Goal: Transaction & Acquisition: Purchase product/service

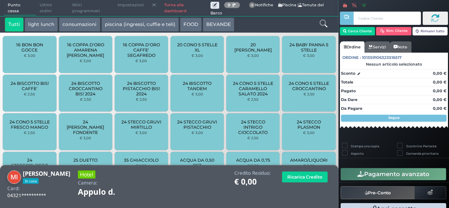
click at [320, 27] on icon at bounding box center [323, 24] width 8 height 8
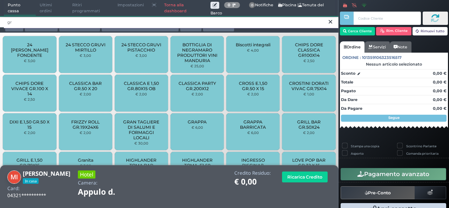
type input "gr"
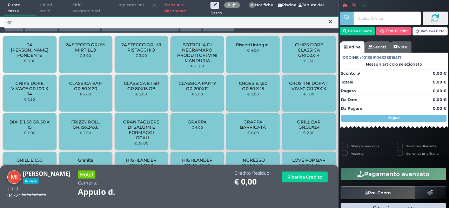
click at [73, 62] on div "24 STECCO GRUVI MIRTILLO € 3,00" at bounding box center [85, 54] width 53 height 37
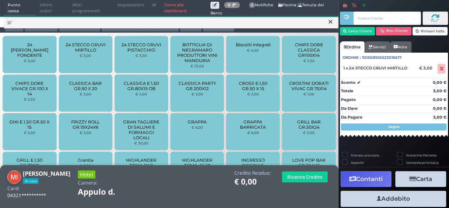
click at [329, 21] on icon at bounding box center [330, 21] width 4 height 7
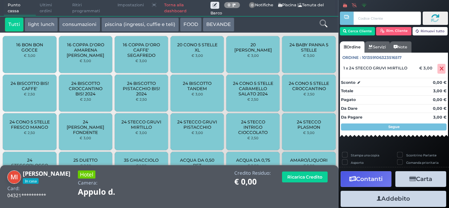
click at [322, 26] on icon at bounding box center [323, 24] width 8 height 8
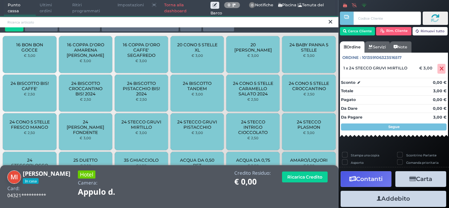
type input "g"
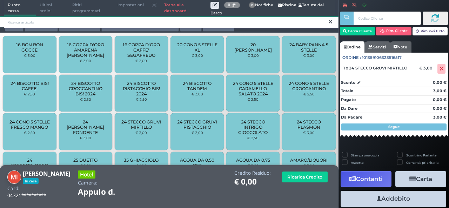
type input "x"
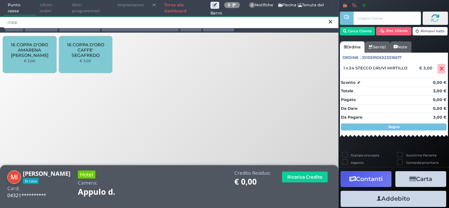
type input "copp"
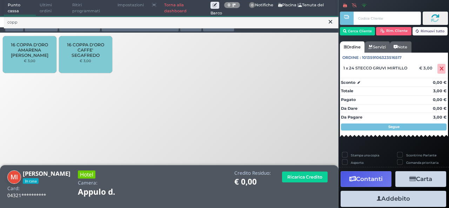
click at [28, 59] on small "€ 3,00" at bounding box center [30, 61] width 12 height 4
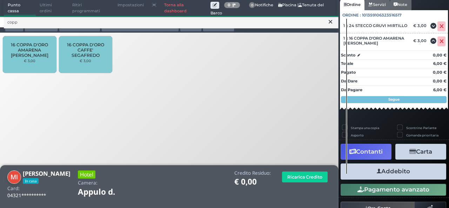
scroll to position [61, 0]
click at [392, 173] on button "Addebito" at bounding box center [392, 171] width 105 height 16
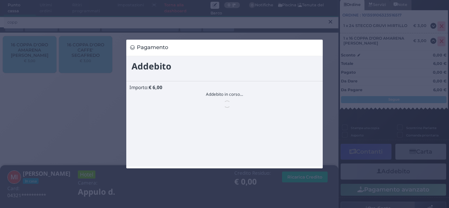
scroll to position [0, 0]
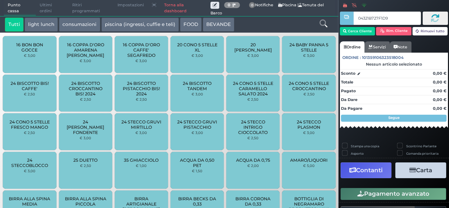
type input "04321B727F1D95"
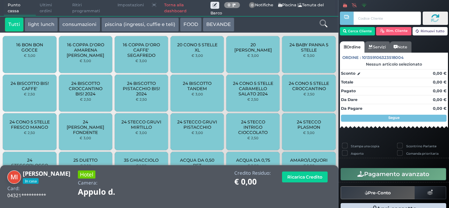
click at [320, 24] on icon at bounding box center [323, 24] width 8 height 8
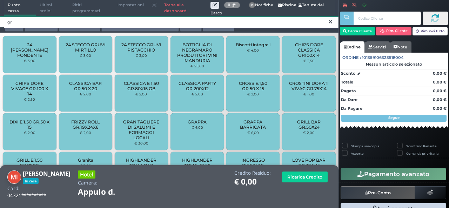
type input "gr"
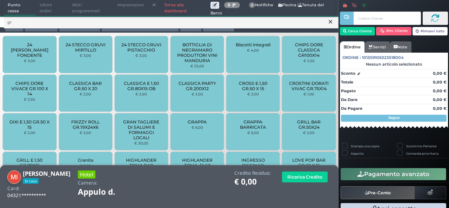
click at [150, 59] on div "24 STECCO GRUVI PISTACCHIO € 3,00" at bounding box center [141, 54] width 53 height 37
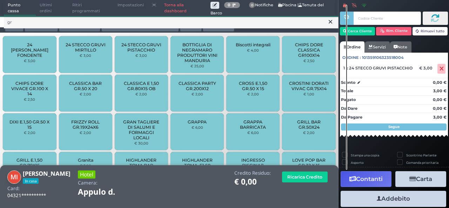
scroll to position [62, 0]
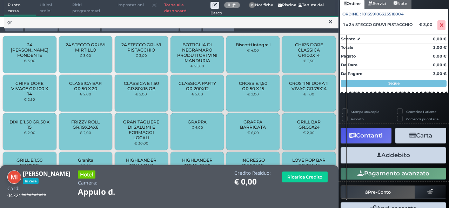
click at [408, 159] on button "Addebito" at bounding box center [392, 155] width 105 height 16
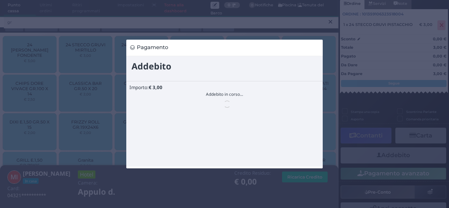
scroll to position [0, 0]
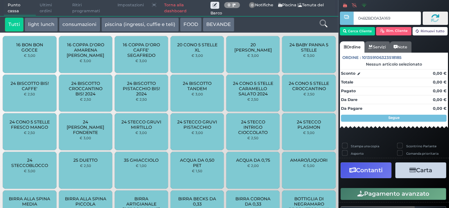
type input "04B2BD0A3A1695"
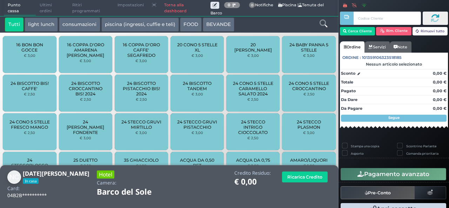
click at [327, 24] on div at bounding box center [323, 25] width 28 height 14
click at [311, 23] on div at bounding box center [323, 25] width 28 height 14
click at [320, 24] on icon at bounding box center [323, 24] width 8 height 8
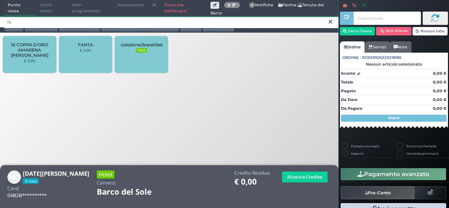
type input "fa"
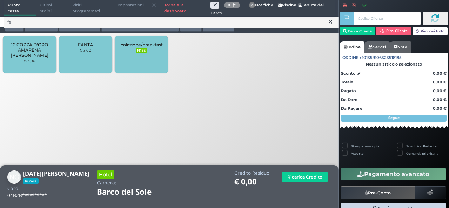
click at [83, 50] on small "€ 3,00" at bounding box center [86, 50] width 12 height 4
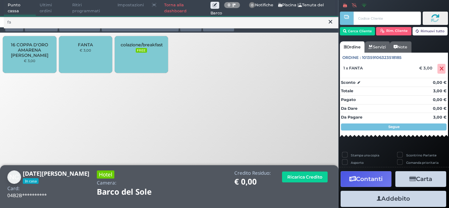
click at [329, 22] on icon at bounding box center [330, 21] width 4 height 7
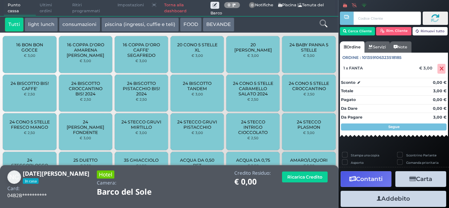
click at [321, 21] on icon at bounding box center [323, 24] width 8 height 8
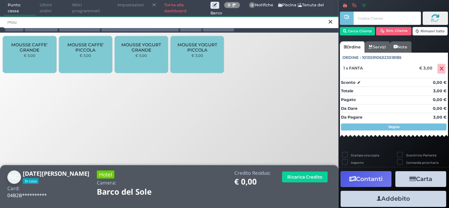
type input "mou"
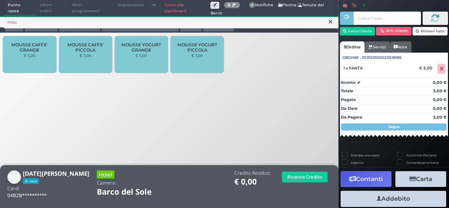
click at [95, 53] on span "MOUSSE CAFFE' PICCOLA" at bounding box center [85, 47] width 42 height 11
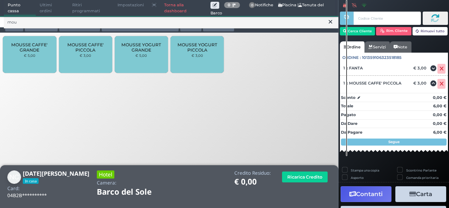
click at [327, 22] on button at bounding box center [330, 22] width 6 height 8
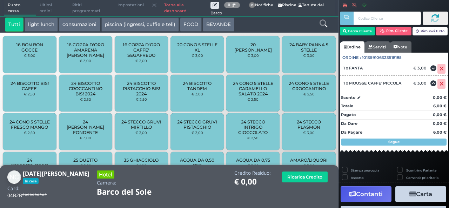
drag, startPoint x: 323, startPoint y: 24, endPoint x: 327, endPoint y: 22, distance: 4.4
click at [327, 22] on div at bounding box center [323, 25] width 28 height 14
click at [325, 26] on icon at bounding box center [323, 24] width 8 height 8
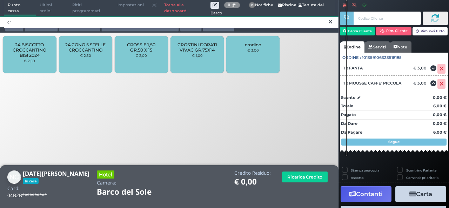
type input "cr"
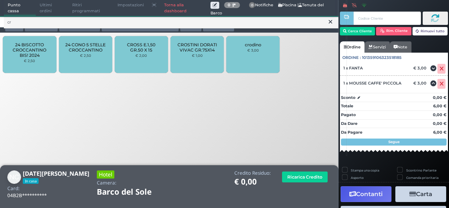
click at [330, 19] on icon at bounding box center [330, 21] width 4 height 7
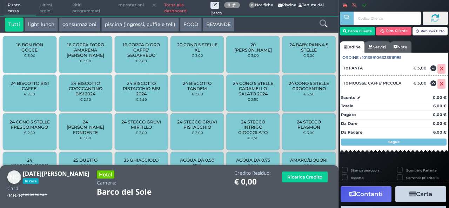
click at [323, 24] on icon at bounding box center [323, 24] width 8 height 8
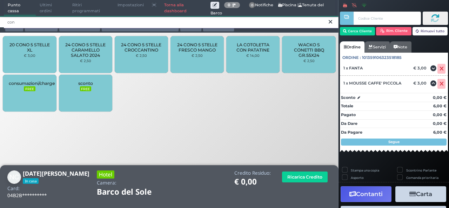
type input "con"
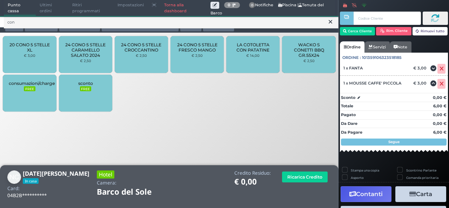
click at [140, 51] on span "24 CONO 5 STELLE CROCCANTINO" at bounding box center [142, 47] width 42 height 11
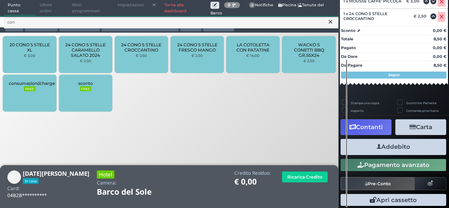
scroll to position [120, 0]
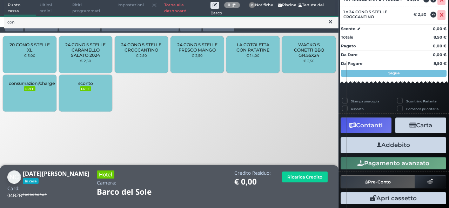
click at [390, 146] on button "Addebito" at bounding box center [392, 145] width 105 height 16
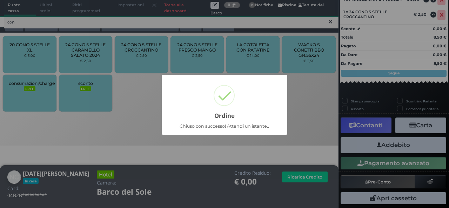
scroll to position [53, 0]
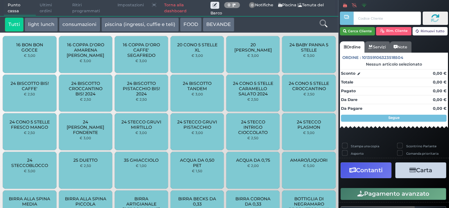
click at [364, 31] on button "Cerca Cliente" at bounding box center [357, 31] width 35 height 8
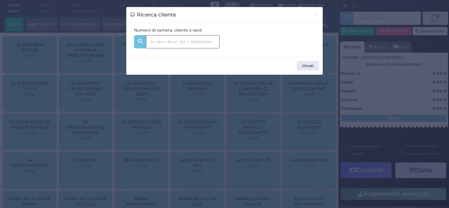
click at [166, 42] on input "text" at bounding box center [183, 41] width 74 height 13
type input "noemi alb"
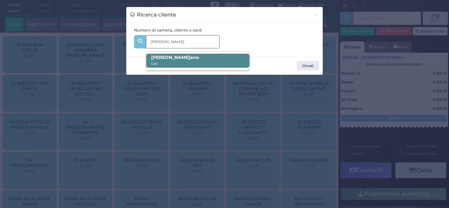
click at [180, 56] on b "noemi alb ano" at bounding box center [175, 57] width 48 height 5
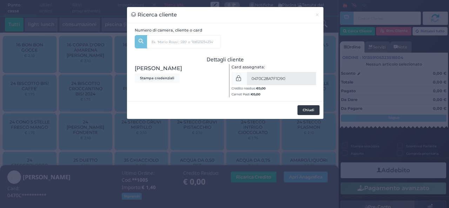
click at [306, 114] on button "Chiudi" at bounding box center [308, 110] width 22 height 10
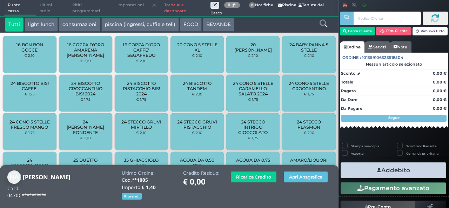
click at [208, 24] on button "BEVANDE" at bounding box center [219, 25] width 32 height 14
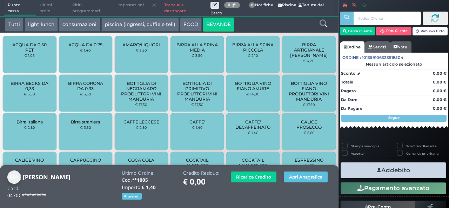
click at [324, 24] on icon at bounding box center [323, 24] width 8 height 8
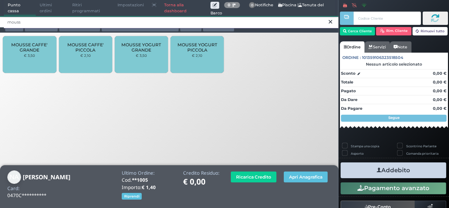
type input "mouss"
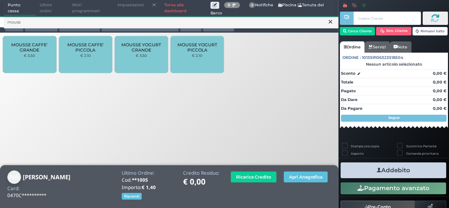
click at [87, 52] on span "MOUSSE CAFFE' PICCOLA" at bounding box center [85, 47] width 42 height 11
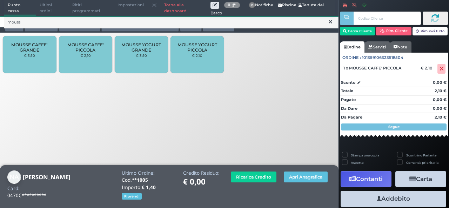
click at [87, 52] on span "MOUSSE CAFFE' PICCOLA" at bounding box center [85, 47] width 42 height 11
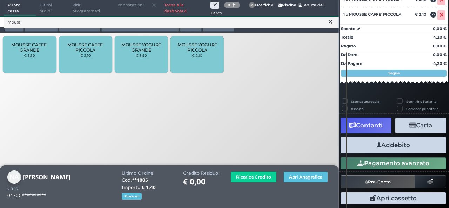
scroll to position [99, 0]
click at [395, 145] on button "Addebito" at bounding box center [392, 145] width 105 height 16
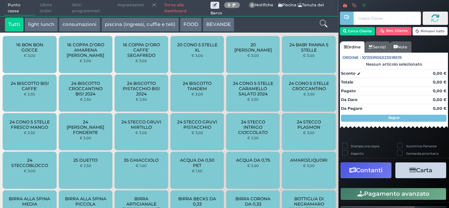
click at [175, 7] on link "Torna alla dashboard" at bounding box center [185, 8] width 50 height 16
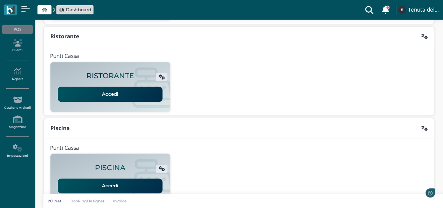
scroll to position [179, 0]
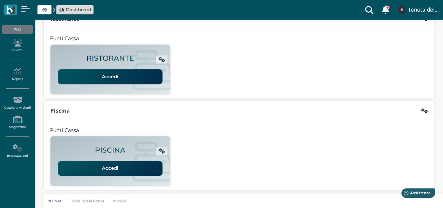
click at [108, 170] on link "Accedi" at bounding box center [110, 168] width 105 height 15
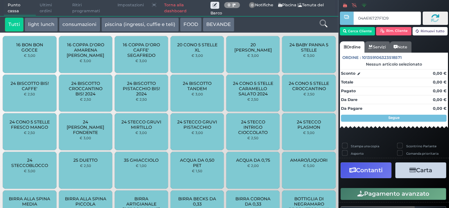
type input "04A616727F1D90"
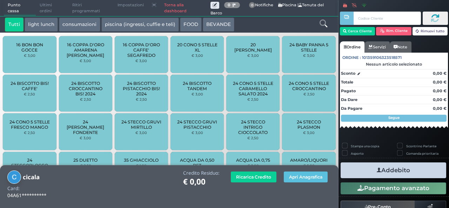
click at [322, 21] on icon at bounding box center [323, 24] width 8 height 8
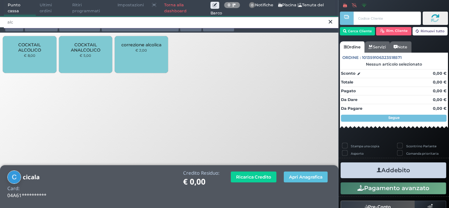
type input "alc"
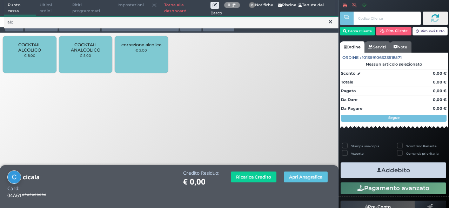
click at [37, 66] on div "COCKTAIL ALCOLICO € 8,00" at bounding box center [29, 54] width 53 height 37
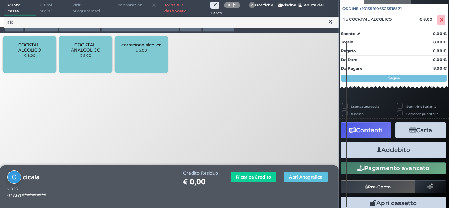
scroll to position [77, 0]
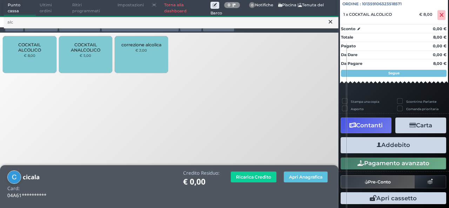
click at [382, 144] on button "Addebito" at bounding box center [392, 145] width 105 height 16
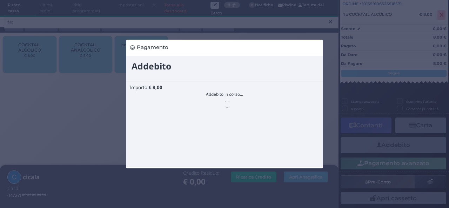
scroll to position [0, 0]
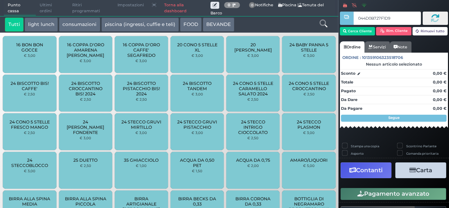
type input "044D0B727F1D94"
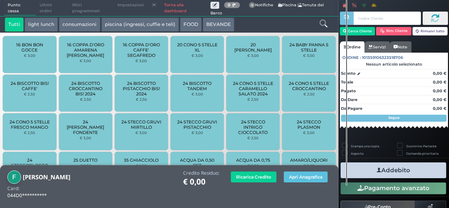
click at [326, 27] on icon at bounding box center [323, 24] width 8 height 8
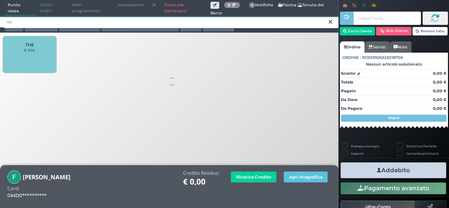
type input "th"
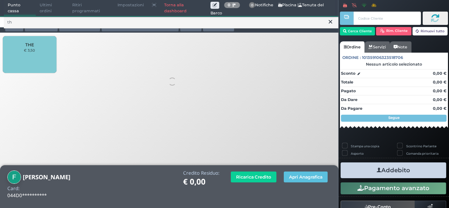
click at [37, 61] on div "THE € 3,50" at bounding box center [29, 54] width 53 height 37
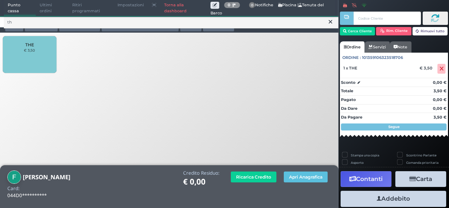
click at [333, 23] on button at bounding box center [330, 22] width 6 height 8
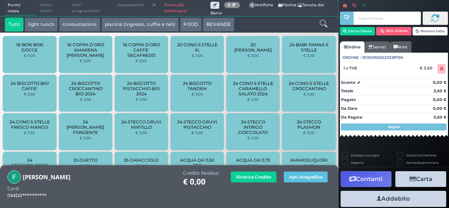
click at [325, 22] on icon at bounding box center [323, 24] width 8 height 8
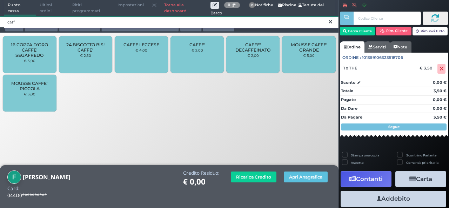
type input "caff"
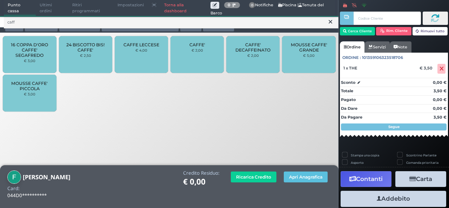
click at [196, 62] on div "CAFFE' € 2,00" at bounding box center [196, 54] width 53 height 37
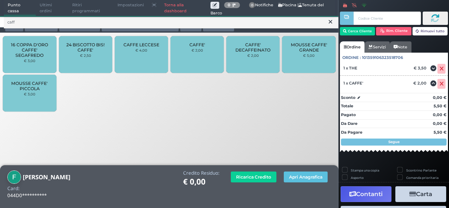
click at [329, 19] on icon at bounding box center [330, 21] width 4 height 7
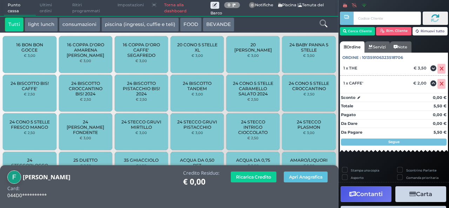
click at [325, 23] on icon at bounding box center [323, 24] width 8 height 8
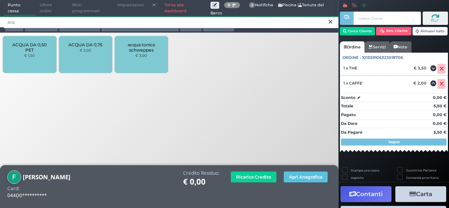
type input "acq"
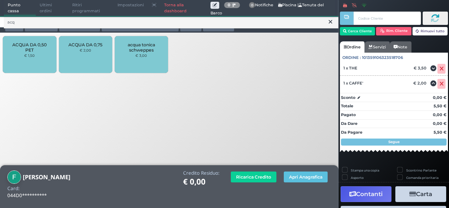
click at [11, 63] on div "ACQUA DA 0,50 PET € 1,50" at bounding box center [29, 54] width 53 height 37
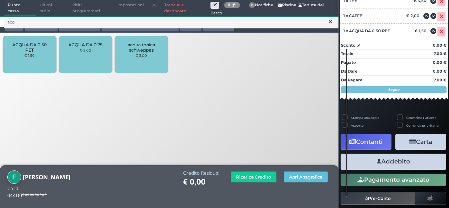
scroll to position [97, 0]
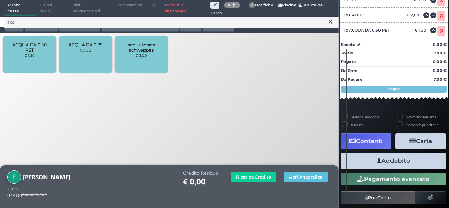
click at [382, 168] on button "Addebito" at bounding box center [392, 161] width 105 height 16
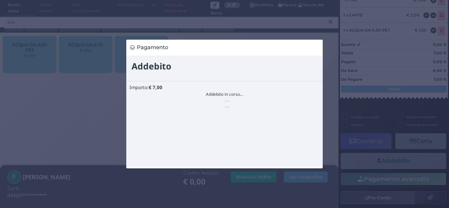
scroll to position [0, 0]
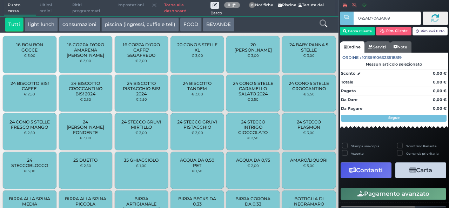
type input "045AD70A3A1690"
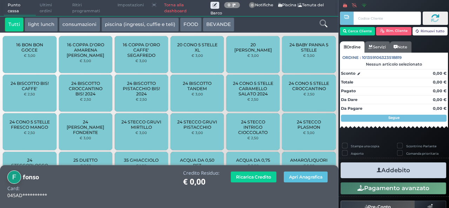
click at [323, 28] on link at bounding box center [323, 23] width 8 height 10
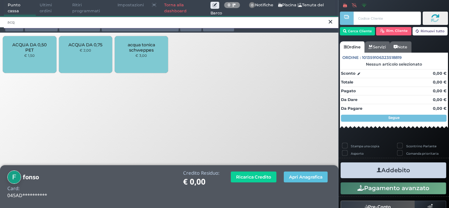
type input "acq"
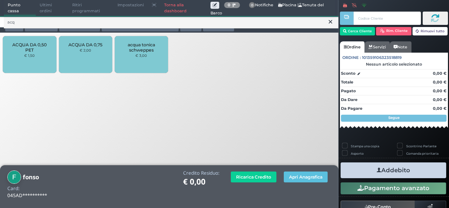
click at [35, 47] on span "ACQUA DA 0,50 PET" at bounding box center [30, 47] width 42 height 11
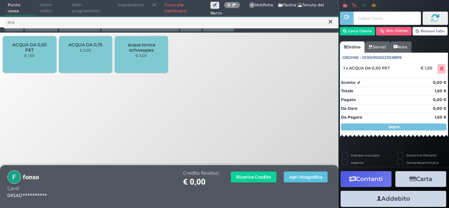
click at [35, 47] on span "ACQUA DA 0,50 PET" at bounding box center [30, 47] width 42 height 11
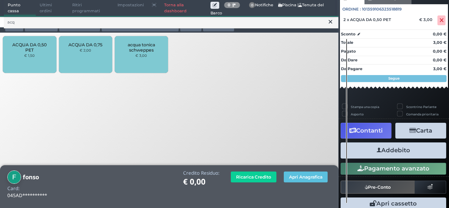
scroll to position [69, 0]
click at [369, 151] on button "Addebito" at bounding box center [392, 150] width 105 height 16
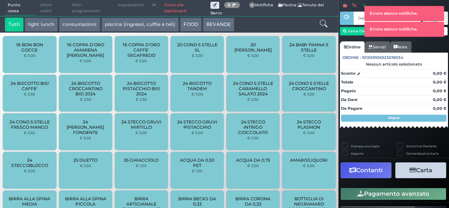
type input "045B65727F1D90"
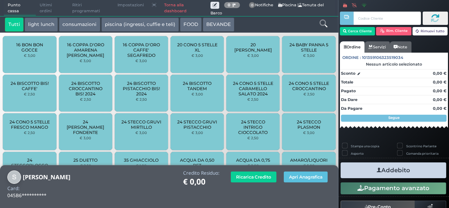
click at [321, 26] on icon at bounding box center [323, 24] width 8 height 8
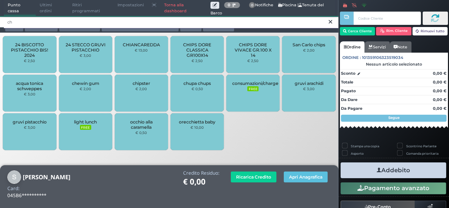
type input "ch"
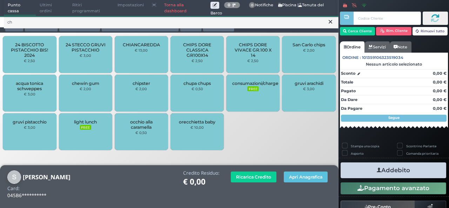
click at [201, 98] on div "chupa chups € 0,50" at bounding box center [196, 93] width 53 height 37
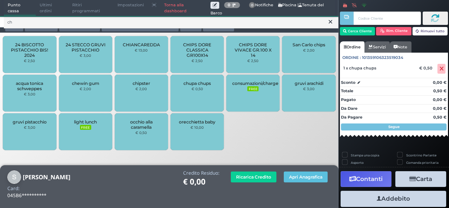
click at [201, 97] on div "chupa chups € 0,50" at bounding box center [196, 93] width 53 height 37
click at [329, 19] on icon at bounding box center [330, 21] width 4 height 7
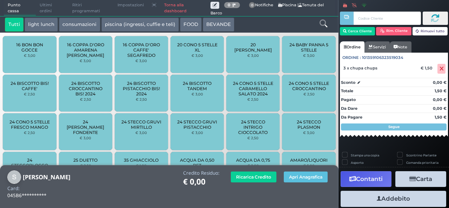
click at [325, 22] on icon at bounding box center [323, 24] width 8 height 8
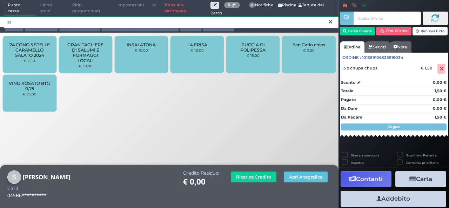
type input "sa"
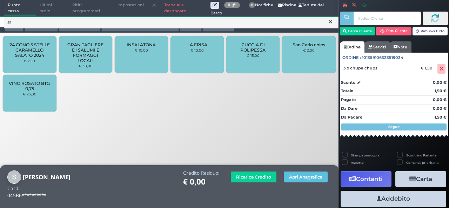
click at [312, 56] on div "San Carlo chips € 2,00" at bounding box center [308, 54] width 53 height 37
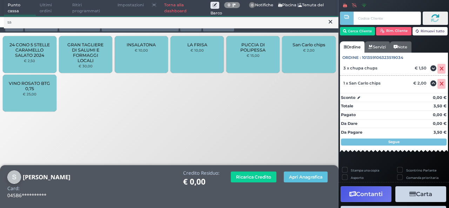
click at [320, 70] on div "San Carlo chips € 2,00" at bounding box center [308, 54] width 53 height 37
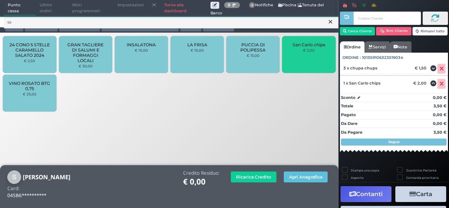
click at [320, 70] on div "San Carlo chips € 2,00" at bounding box center [308, 54] width 53 height 37
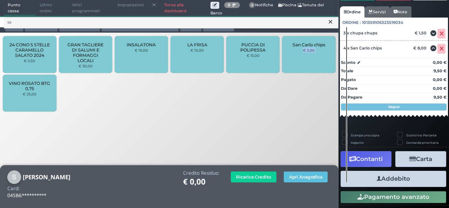
scroll to position [51, 0]
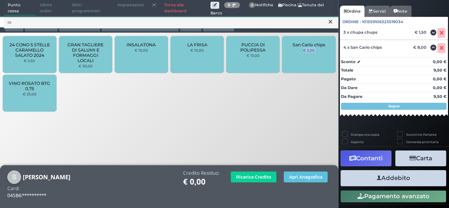
click at [410, 176] on button "Addebito" at bounding box center [392, 178] width 105 height 16
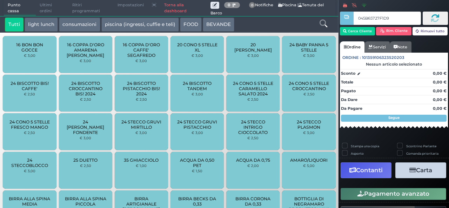
type input "045B65727F1D90"
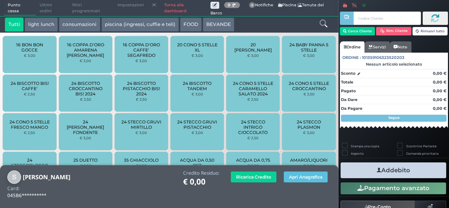
click at [329, 25] on div at bounding box center [323, 25] width 28 height 14
click at [326, 21] on icon at bounding box center [323, 24] width 8 height 8
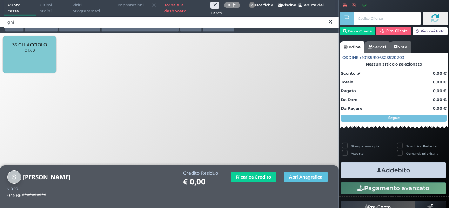
type input "ghi"
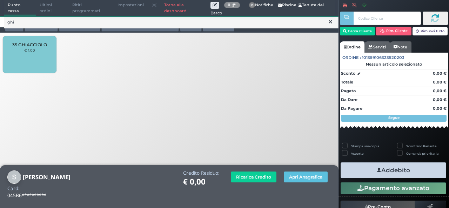
click at [45, 49] on div "35 GHIACCIOLO € 1,00" at bounding box center [29, 54] width 53 height 37
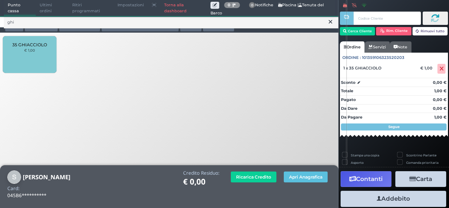
click at [331, 22] on icon at bounding box center [330, 21] width 4 height 7
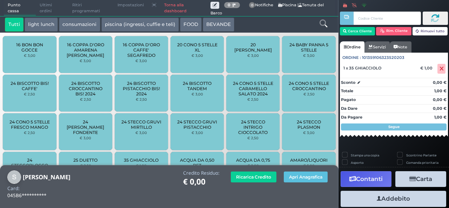
click at [325, 22] on icon at bounding box center [323, 24] width 8 height 8
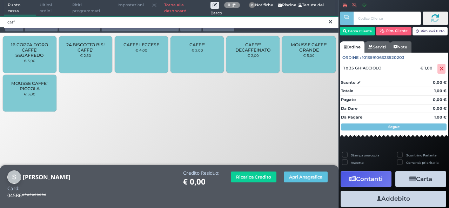
type input "caff"
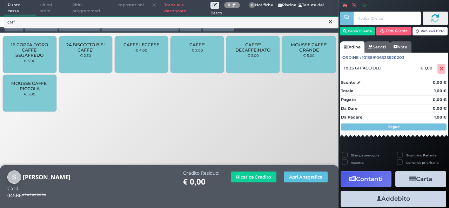
click at [198, 64] on div "CAFFE' € 2,00" at bounding box center [196, 54] width 53 height 37
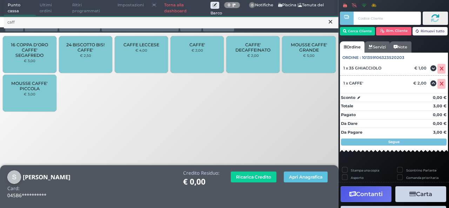
click at [198, 63] on div "CAFFE' € 2,00" at bounding box center [196, 54] width 53 height 37
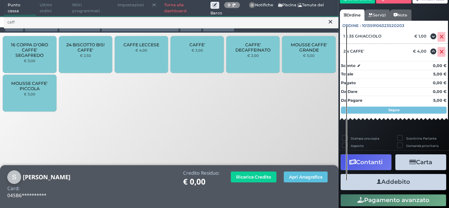
scroll to position [49, 0]
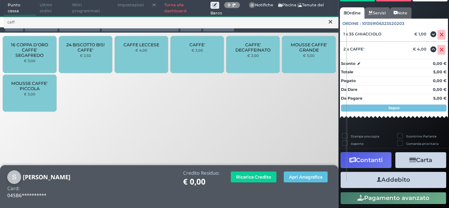
click at [385, 181] on button "Addebito" at bounding box center [392, 180] width 105 height 16
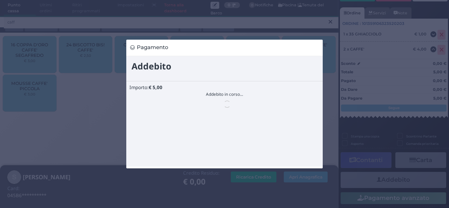
scroll to position [0, 0]
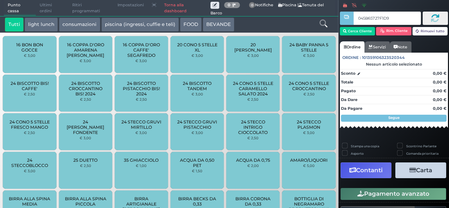
type input "045B65727F1D90"
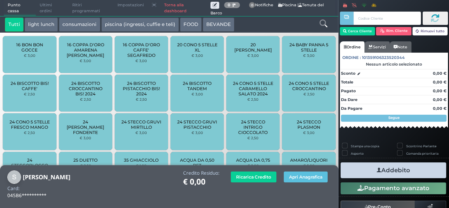
click at [315, 22] on div at bounding box center [323, 25] width 28 height 14
click at [323, 26] on icon at bounding box center [323, 24] width 8 height 8
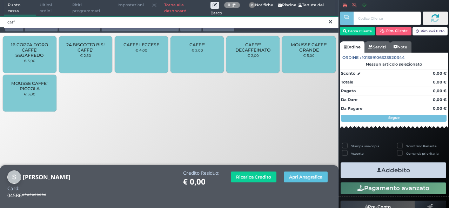
type input "caff"
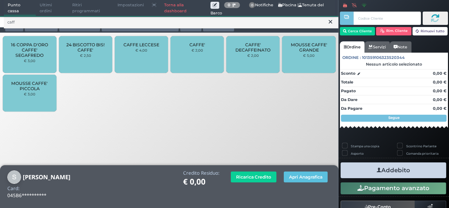
click at [203, 59] on div "CAFFE' € 2,00" at bounding box center [196, 54] width 53 height 37
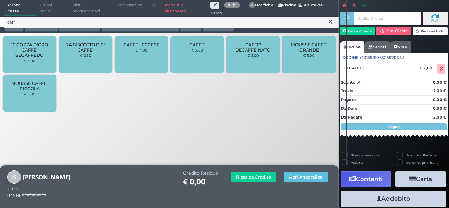
click at [329, 22] on icon at bounding box center [330, 21] width 4 height 7
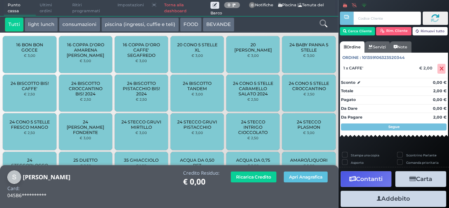
click at [322, 23] on icon at bounding box center [323, 24] width 8 height 8
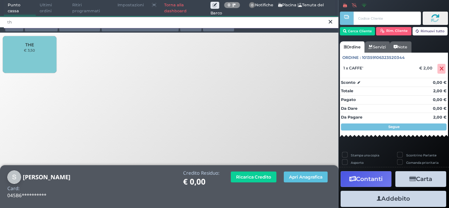
type input "th"
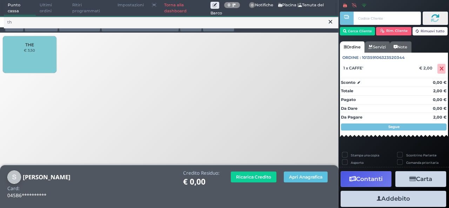
click at [34, 55] on div "THE € 3,50" at bounding box center [29, 54] width 53 height 37
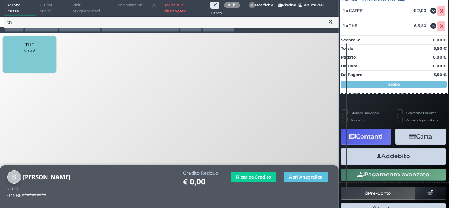
scroll to position [82, 0]
click at [375, 159] on button "Addebito" at bounding box center [392, 156] width 105 height 16
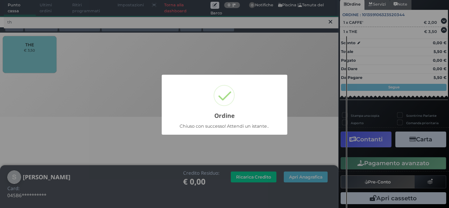
scroll to position [62, 0]
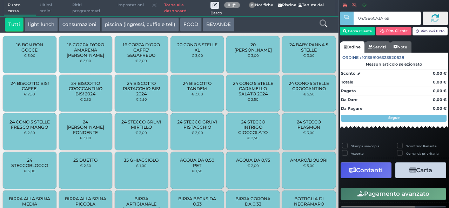
type input "0479B60A3A1694"
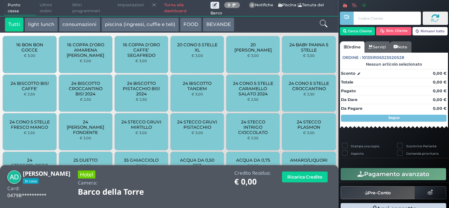
click at [322, 27] on icon at bounding box center [323, 24] width 8 height 8
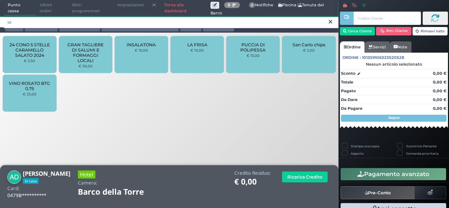
type input "sa"
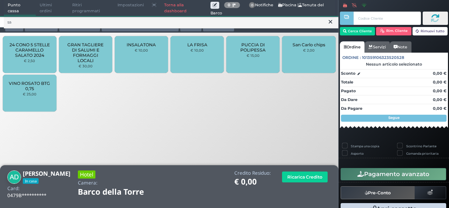
click at [293, 50] on div "San Carlo chips € 2,00" at bounding box center [308, 54] width 53 height 37
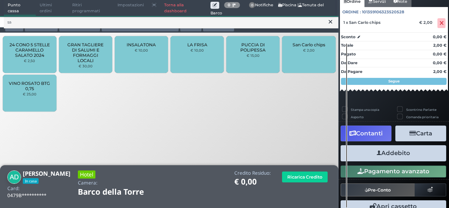
scroll to position [77, 0]
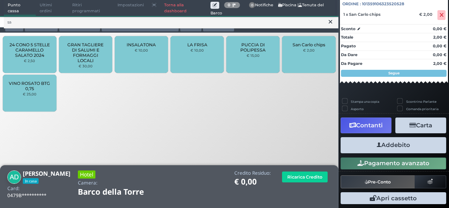
click at [416, 146] on button "Addebito" at bounding box center [392, 145] width 105 height 16
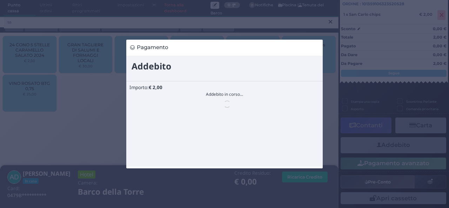
scroll to position [0, 0]
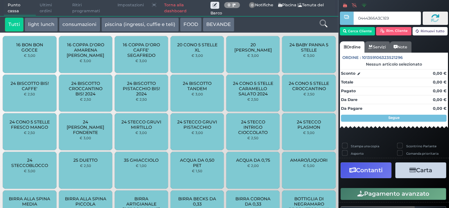
type input "0444366A3C1E90"
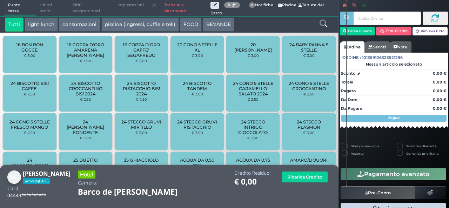
click at [324, 21] on icon at bounding box center [323, 24] width 8 height 8
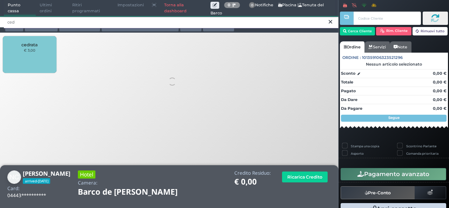
type input "ced"
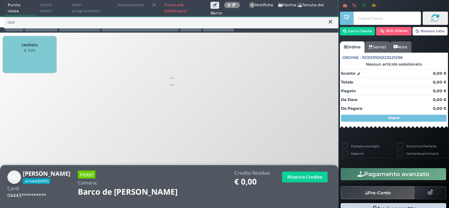
click at [29, 54] on div "cedrata € 3,00" at bounding box center [29, 54] width 53 height 37
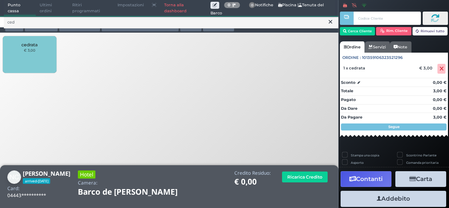
click at [29, 54] on div "cedrata € 3,00" at bounding box center [29, 54] width 53 height 37
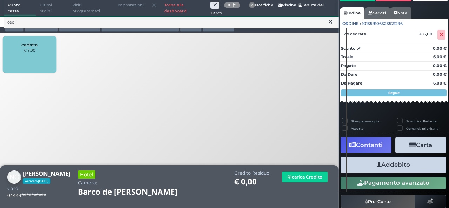
scroll to position [49, 0]
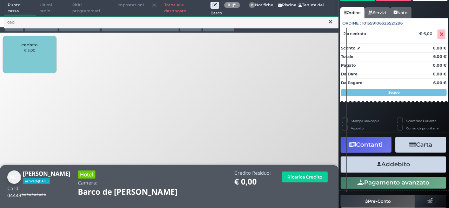
click at [390, 165] on button "Addebito" at bounding box center [392, 164] width 105 height 16
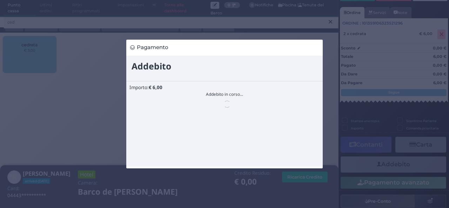
scroll to position [0, 0]
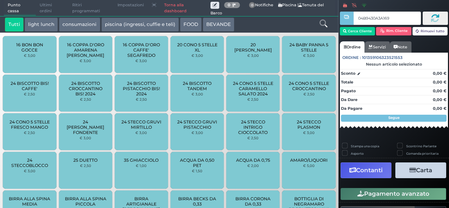
type input "04B9430A3A1691"
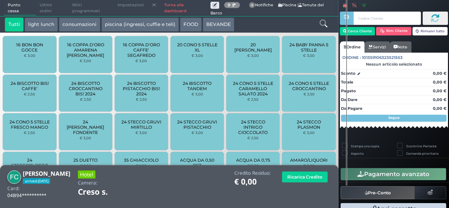
click at [324, 27] on icon at bounding box center [323, 24] width 8 height 8
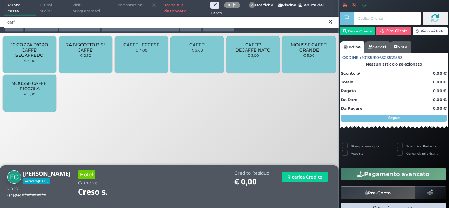
type input "caff"
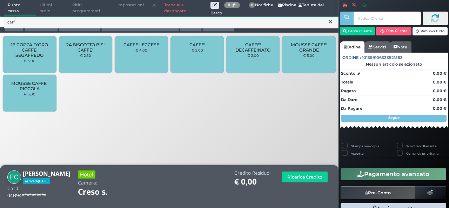
click at [190, 42] on span "CAFFE'" at bounding box center [197, 44] width 16 height 5
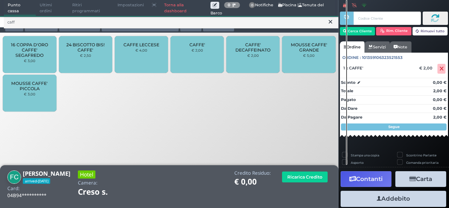
click at [333, 23] on button at bounding box center [330, 22] width 6 height 8
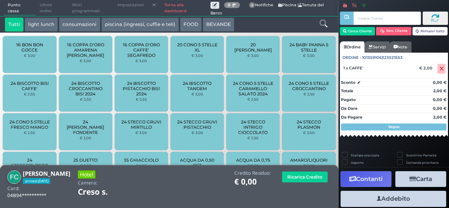
click at [326, 25] on icon at bounding box center [323, 24] width 8 height 8
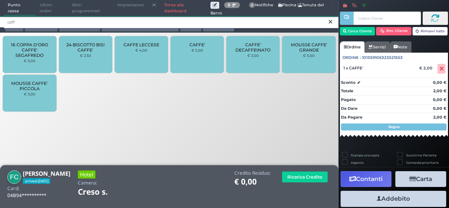
type input "caff"
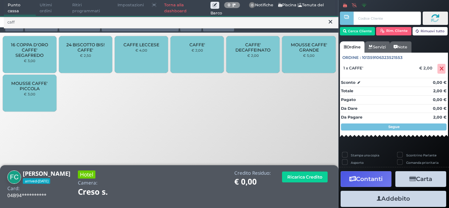
click at [145, 44] on span "CAFFE LECCESE" at bounding box center [141, 44] width 36 height 5
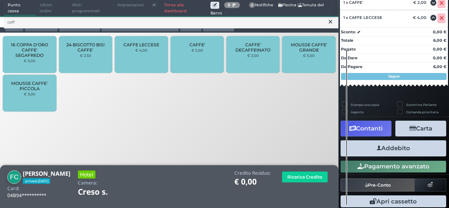
scroll to position [94, 0]
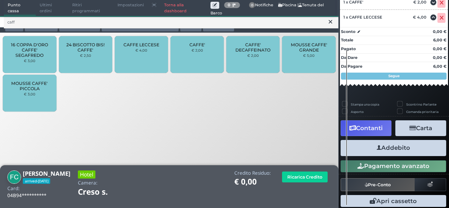
click at [413, 150] on button "Addebito" at bounding box center [392, 148] width 105 height 16
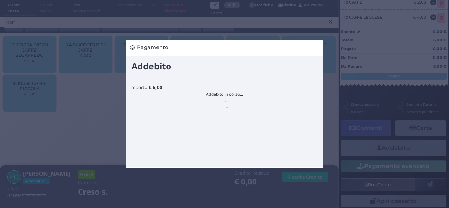
scroll to position [0, 0]
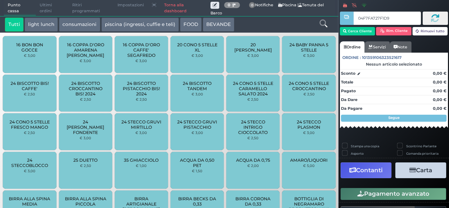
type input "04F7FA727F1D90"
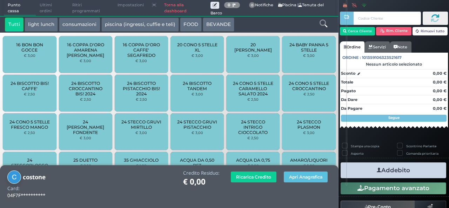
click at [320, 22] on icon at bounding box center [323, 24] width 8 height 8
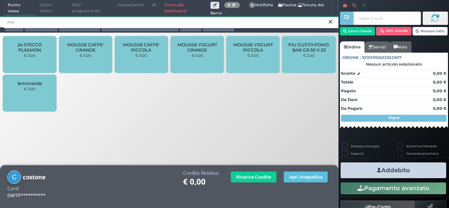
type input "mo"
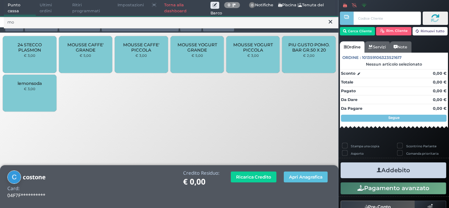
click at [149, 58] on div "MOUSSE CAFFE' PICCOLA € 3,00" at bounding box center [141, 54] width 53 height 37
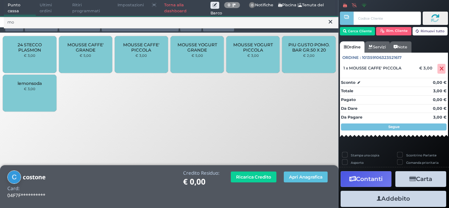
click at [329, 25] on icon at bounding box center [330, 21] width 4 height 7
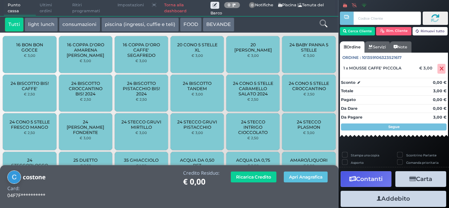
click at [323, 23] on icon at bounding box center [323, 24] width 8 height 8
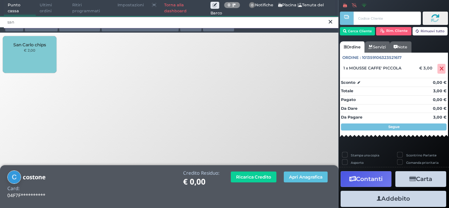
type input "san"
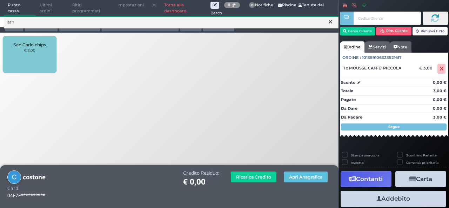
click at [25, 51] on small "€ 2,00" at bounding box center [30, 50] width 12 height 4
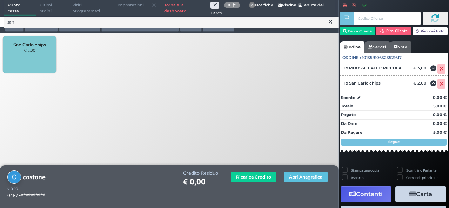
click at [26, 62] on div "San Carlo chips € 2,00" at bounding box center [29, 54] width 53 height 37
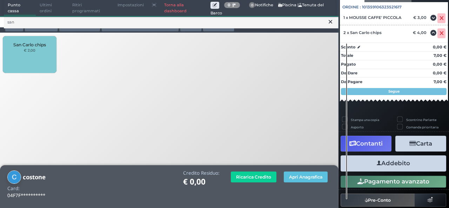
scroll to position [82, 0]
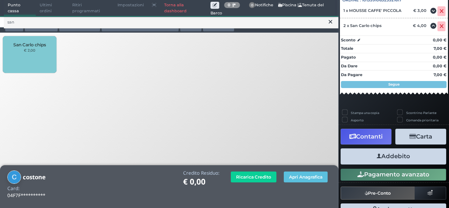
click at [381, 159] on button "Addebito" at bounding box center [392, 156] width 105 height 16
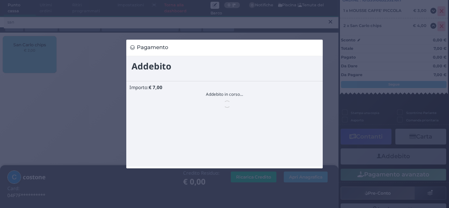
scroll to position [0, 0]
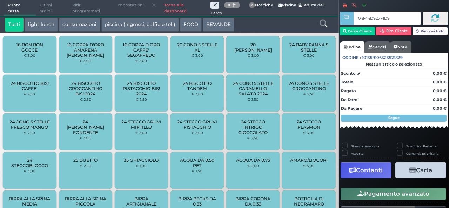
type input "04F44D927F1D94"
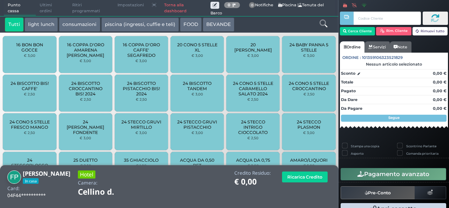
click at [324, 21] on icon at bounding box center [323, 24] width 8 height 8
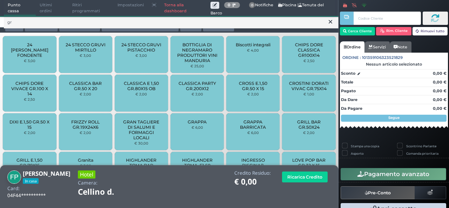
click at [42, 59] on div "24 STECCO GRUVI FONDENTE € 3,00" at bounding box center [29, 54] width 53 height 37
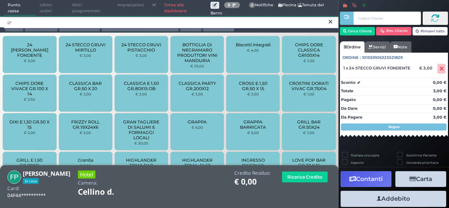
click at [235, 21] on input "gr" at bounding box center [171, 22] width 334 height 12
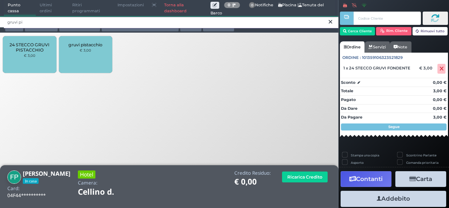
type input "gruvi pi"
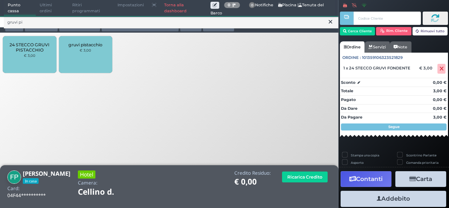
click at [28, 47] on span "24 STECCO GRUVI PISTACCHIO" at bounding box center [30, 47] width 42 height 11
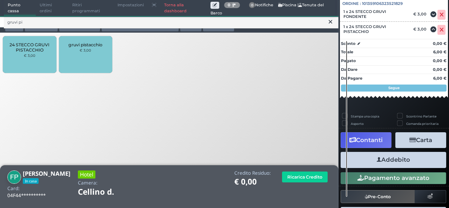
scroll to position [77, 0]
click at [402, 162] on button "Addebito" at bounding box center [392, 160] width 105 height 16
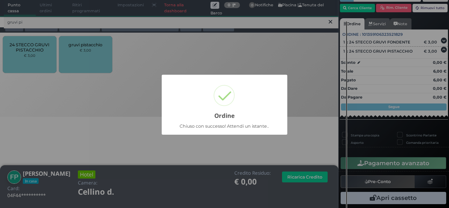
scroll to position [33, 0]
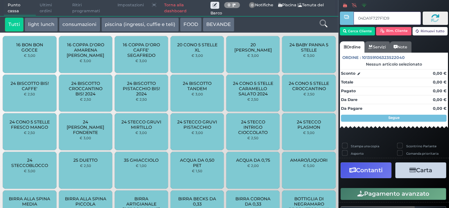
type input "04DA1F727F1D94"
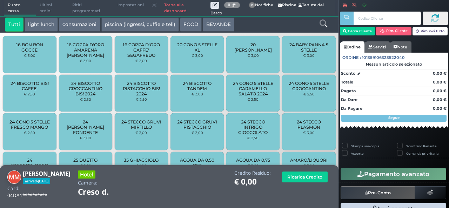
click at [323, 23] on icon at bounding box center [323, 24] width 8 height 8
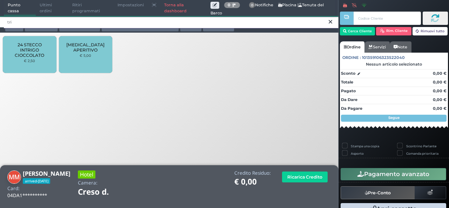
type input "tri"
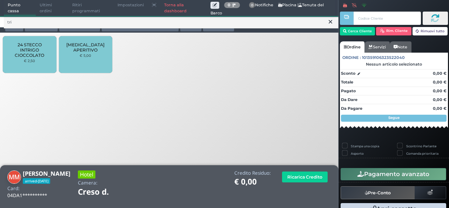
click at [97, 55] on div "[MEDICAL_DATA] APERITIVO € 5,00" at bounding box center [85, 54] width 53 height 37
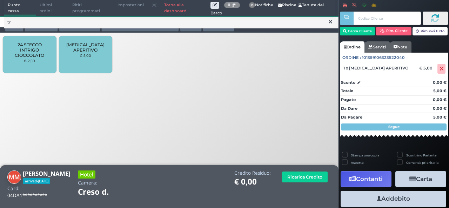
click at [97, 55] on div "TRIS APERITIVO € 5,00" at bounding box center [85, 54] width 53 height 37
click at [330, 22] on icon at bounding box center [330, 21] width 4 height 7
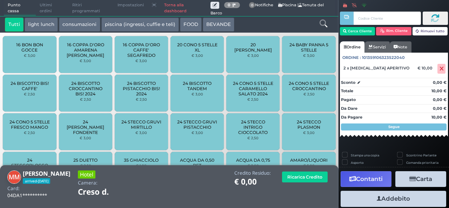
click at [324, 23] on icon at bounding box center [323, 24] width 8 height 8
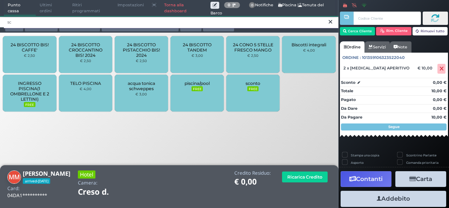
type input "sc"
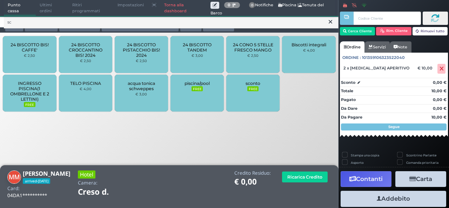
click at [132, 105] on div "acqua tonica schweppes € 3,00" at bounding box center [141, 93] width 53 height 37
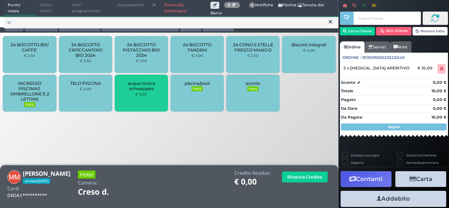
click at [131, 104] on div "acqua tonica schweppes € 3,00" at bounding box center [141, 93] width 53 height 37
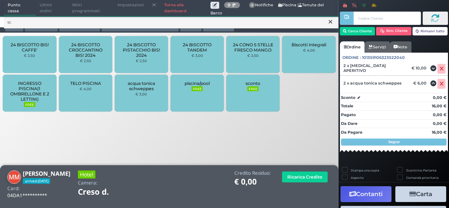
click at [131, 104] on div "acqua tonica schweppes € 3,00" at bounding box center [141, 93] width 53 height 37
click at [329, 23] on icon at bounding box center [330, 21] width 4 height 7
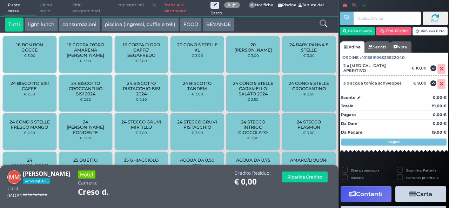
click at [324, 21] on icon at bounding box center [323, 24] width 8 height 8
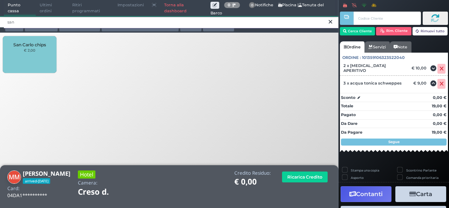
type input "san"
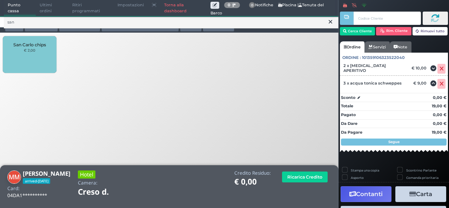
click at [30, 47] on span "San Carlo chips" at bounding box center [29, 44] width 33 height 5
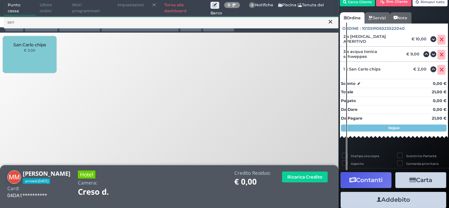
scroll to position [48, 0]
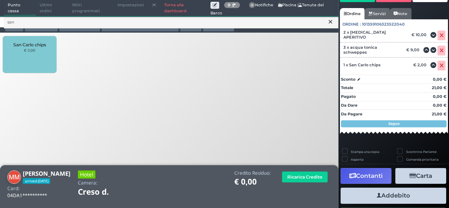
click at [390, 199] on button "Addebito" at bounding box center [392, 195] width 105 height 16
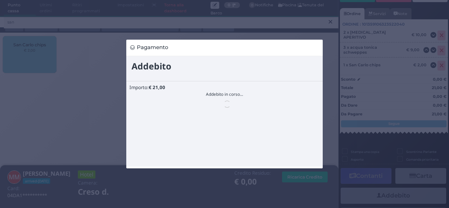
scroll to position [0, 0]
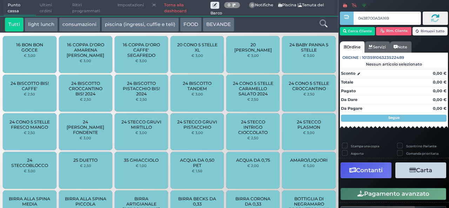
type input "0438700A3A1691"
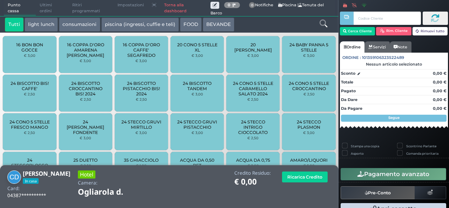
click at [324, 24] on icon at bounding box center [323, 24] width 8 height 8
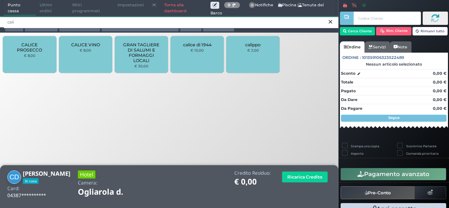
type input "cali"
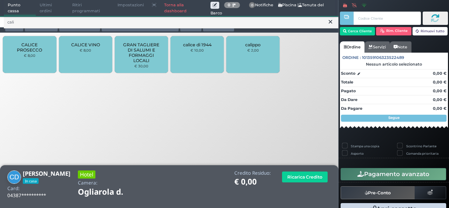
click at [44, 51] on span "CALICE PROSECCO" at bounding box center [30, 47] width 42 height 11
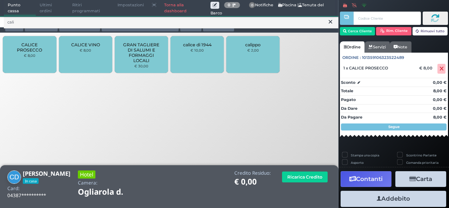
click at [45, 55] on div "CALICE PROSECCO € 8,00" at bounding box center [29, 54] width 53 height 37
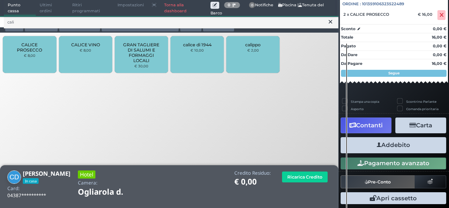
scroll to position [77, 0]
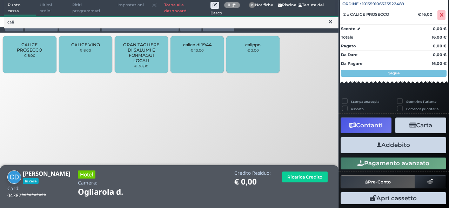
click at [368, 149] on button "Addebito" at bounding box center [392, 145] width 105 height 16
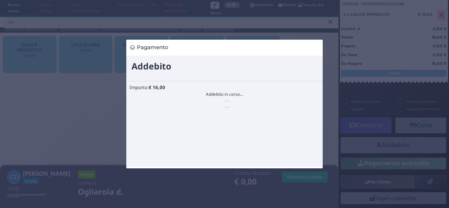
scroll to position [0, 0]
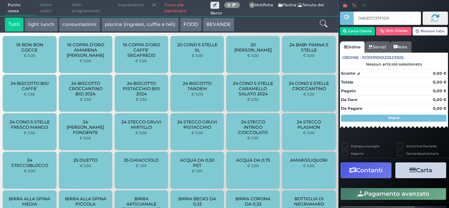
type input "046307727F1D94"
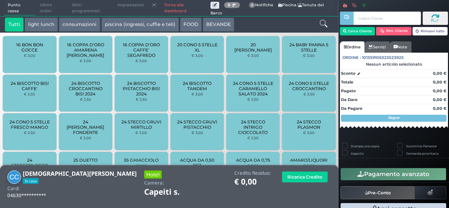
click at [321, 26] on icon at bounding box center [323, 24] width 8 height 8
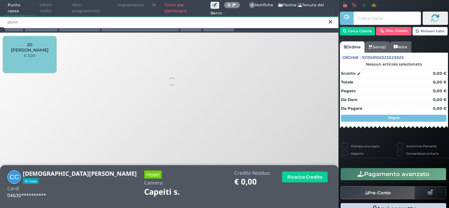
type input "donn"
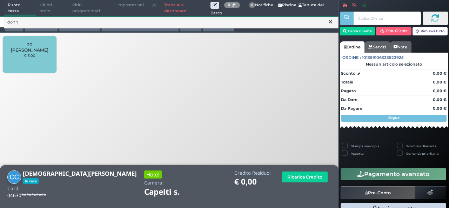
click at [32, 61] on div "20 STECCO DONNY € 3,00" at bounding box center [29, 54] width 53 height 37
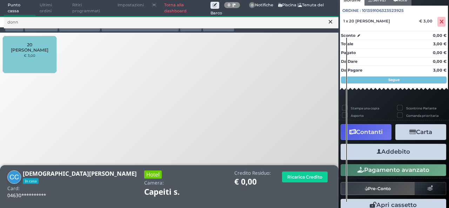
scroll to position [68, 0]
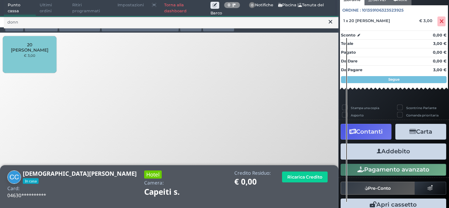
click at [402, 155] on button "Addebito" at bounding box center [392, 151] width 105 height 16
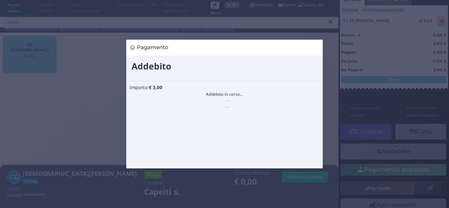
scroll to position [0, 0]
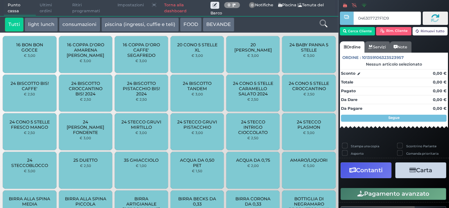
type input "046307727F1D94"
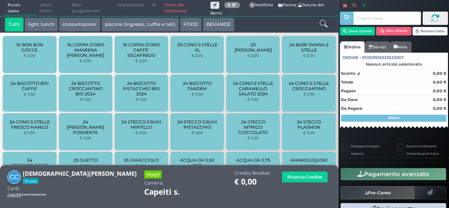
click at [323, 26] on icon at bounding box center [323, 24] width 8 height 8
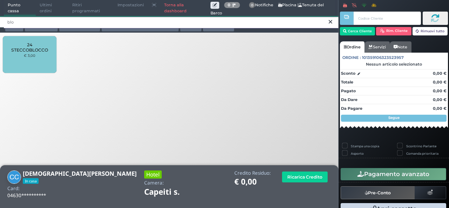
type input "blo"
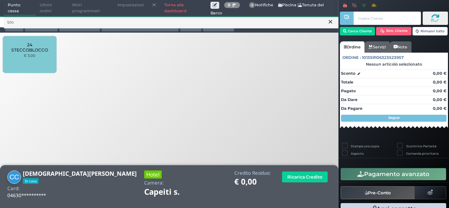
click at [29, 65] on div "24 STECCOBLOCCO € 3,00" at bounding box center [29, 54] width 53 height 37
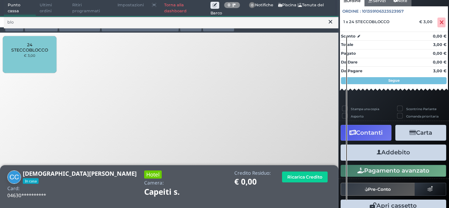
scroll to position [66, 0]
click at [385, 156] on button "Addebito" at bounding box center [392, 152] width 105 height 16
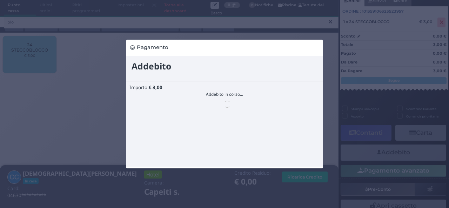
scroll to position [0, 0]
